Goal: Navigation & Orientation: Find specific page/section

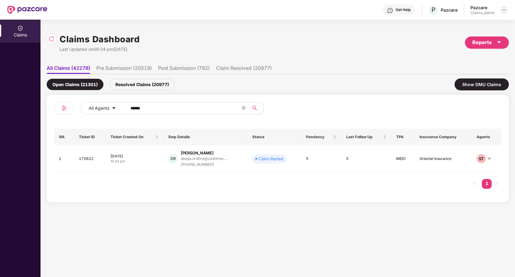
click at [503, 10] on img at bounding box center [504, 9] width 5 height 5
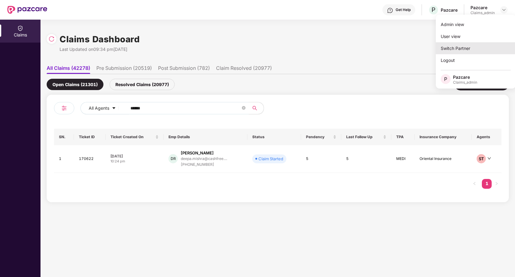
click at [477, 50] on div "Switch Partner" at bounding box center [476, 48] width 80 height 12
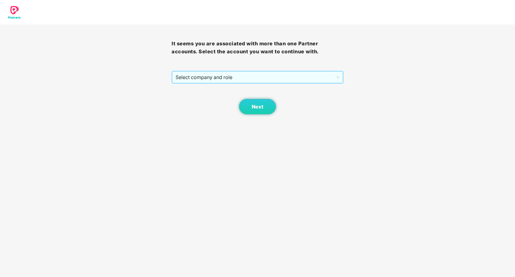
click at [324, 78] on span "Select company and role" at bounding box center [258, 78] width 164 height 12
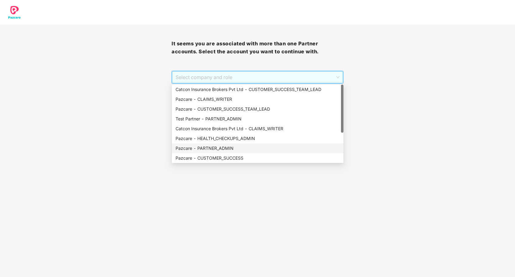
click at [223, 149] on div "Pazcare - PARTNER_ADMIN" at bounding box center [258, 148] width 164 height 7
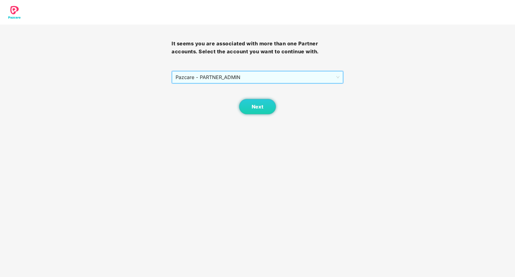
click at [259, 118] on body "It seems you are associated with more than one Partner accounts. Select the acc…" at bounding box center [257, 138] width 515 height 277
click at [260, 111] on button "Next" at bounding box center [257, 106] width 37 height 15
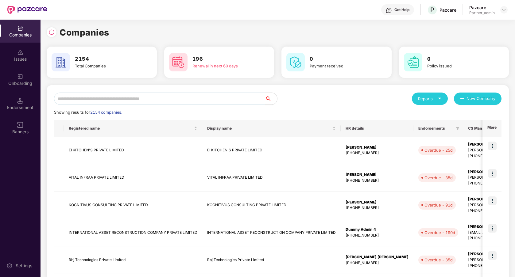
click at [185, 102] on input "text" at bounding box center [159, 99] width 211 height 12
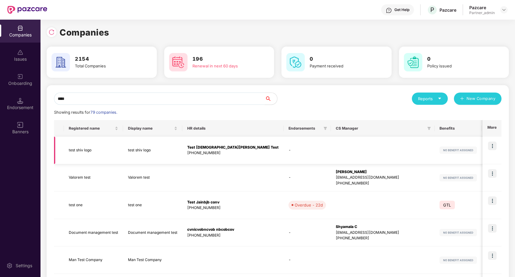
type input "****"
click at [493, 145] on img at bounding box center [492, 146] width 9 height 9
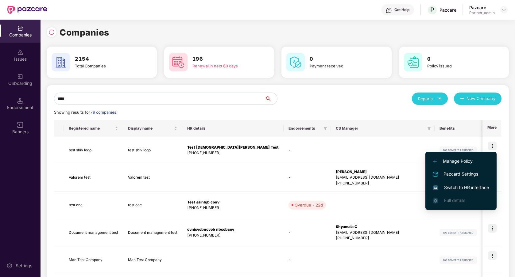
click at [466, 187] on span "Switch to HR interface" at bounding box center [461, 187] width 56 height 7
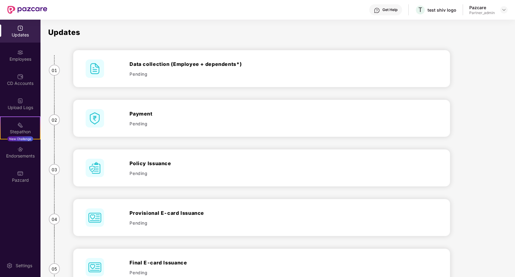
click at [483, 105] on div "Updates 01 Data collection (Employee + dependents*) Pending 02 Payment Pending …" at bounding box center [284, 160] width 462 height 281
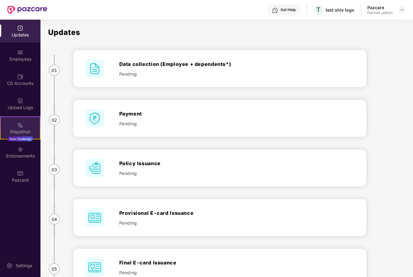
click at [21, 137] on div "New Challenge" at bounding box center [20, 139] width 26 height 5
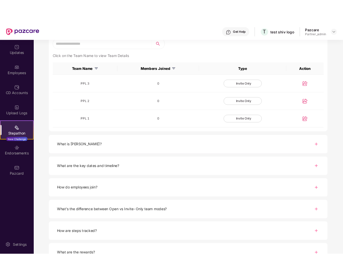
scroll to position [161, 0]
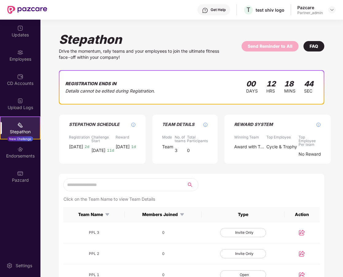
scroll to position [102, 0]
